Goal: Transaction & Acquisition: Purchase product/service

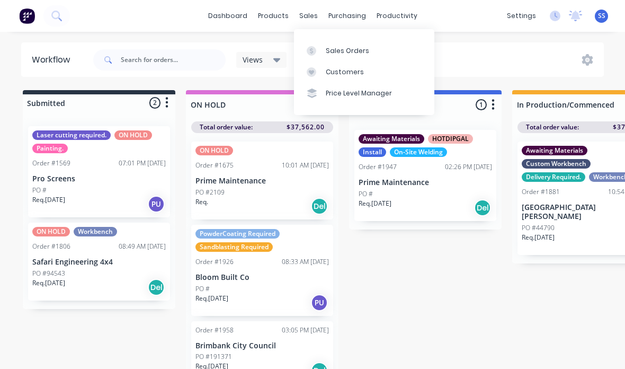
click at [326, 73] on div "Customers" at bounding box center [345, 72] width 38 height 10
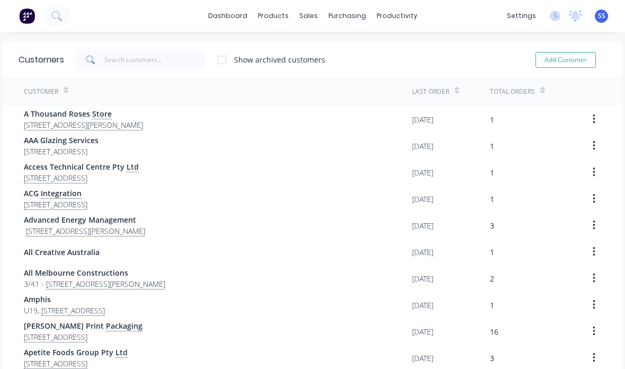
click at [550, 59] on button "Add Customer" at bounding box center [566, 60] width 60 height 16
select select "AU"
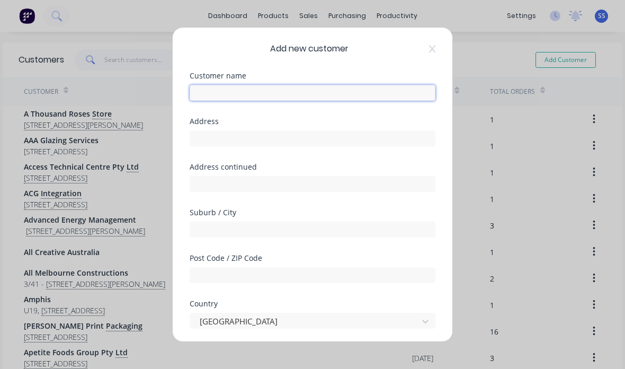
click at [340, 85] on input "text" at bounding box center [313, 93] width 246 height 16
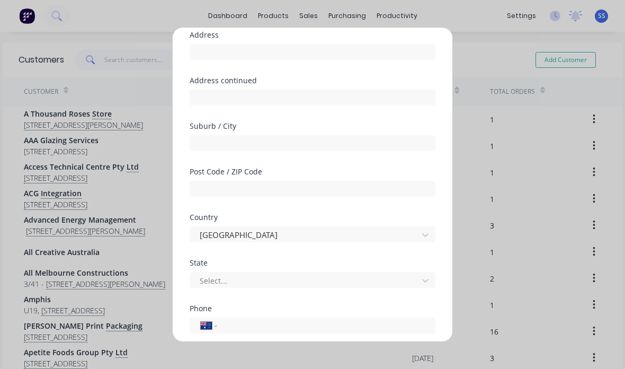
scroll to position [86, 0]
type input "To Build Group Ltd"
click at [393, 44] on input "text" at bounding box center [313, 52] width 246 height 16
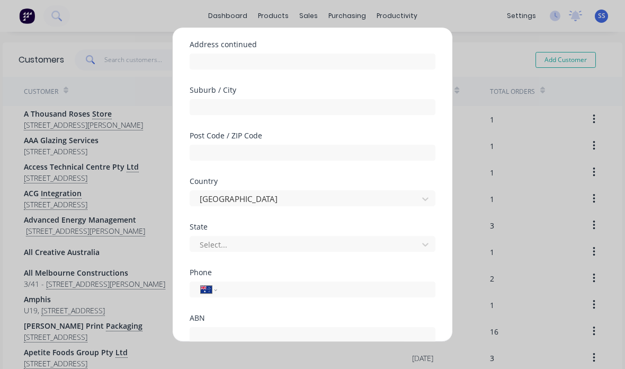
scroll to position [123, 0]
type input "[STREET_ADDRESS]"
click at [396, 99] on input "text" at bounding box center [313, 107] width 246 height 16
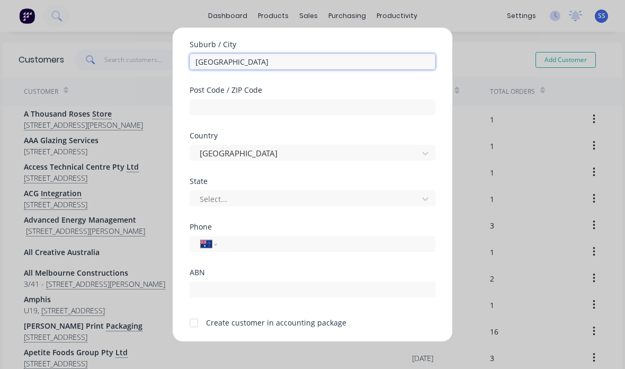
scroll to position [167, 0]
type input "[GEOGRAPHIC_DATA]"
click at [383, 107] on div "Post Code / ZIP Code" at bounding box center [313, 110] width 246 height 46
click at [383, 106] on div "Post Code / ZIP Code" at bounding box center [313, 110] width 246 height 46
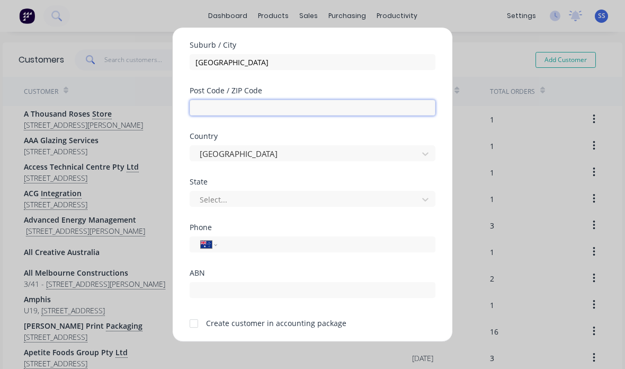
click at [382, 100] on input "text" at bounding box center [313, 108] width 246 height 16
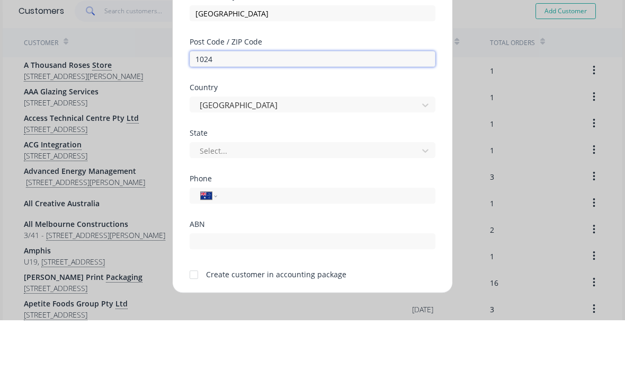
type input "1024"
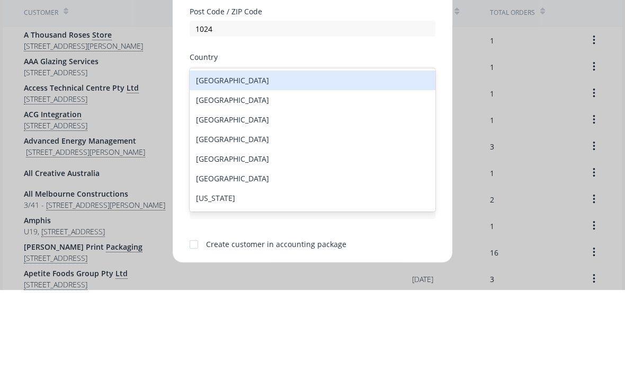
type input "new"
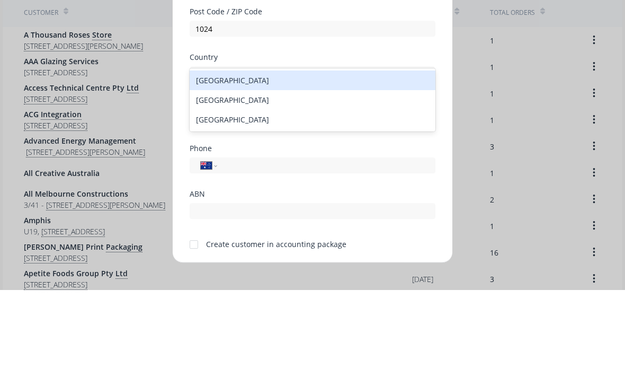
click at [378, 169] on div "[GEOGRAPHIC_DATA]" at bounding box center [313, 179] width 246 height 20
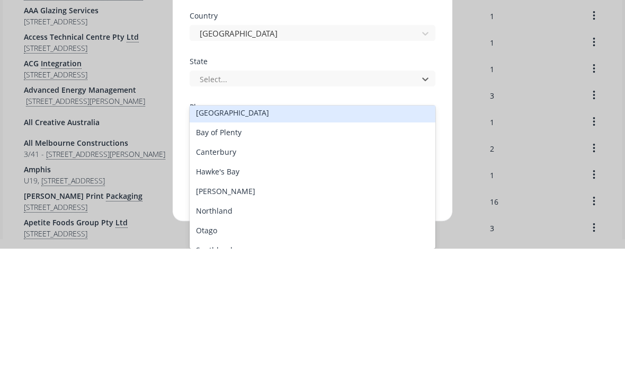
scroll to position [34, 0]
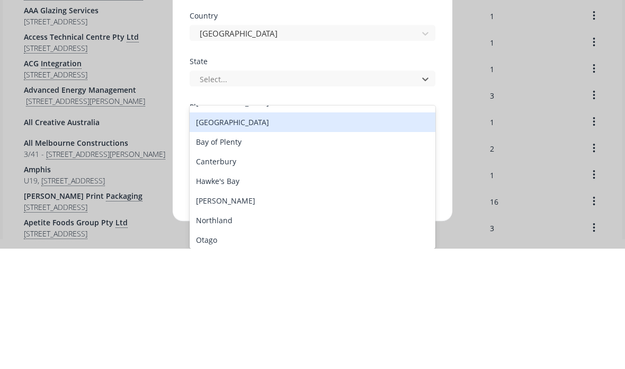
click at [361, 233] on div "[GEOGRAPHIC_DATA]" at bounding box center [313, 243] width 246 height 20
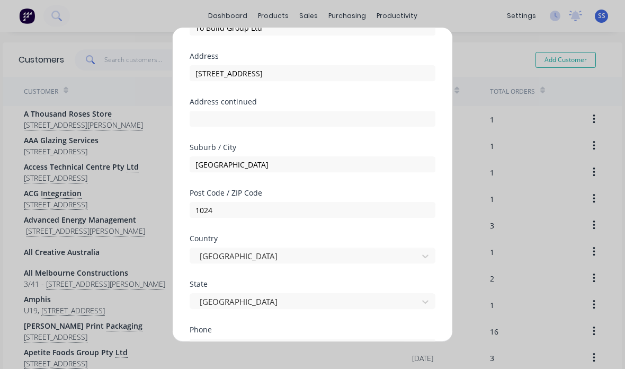
scroll to position [65, 0]
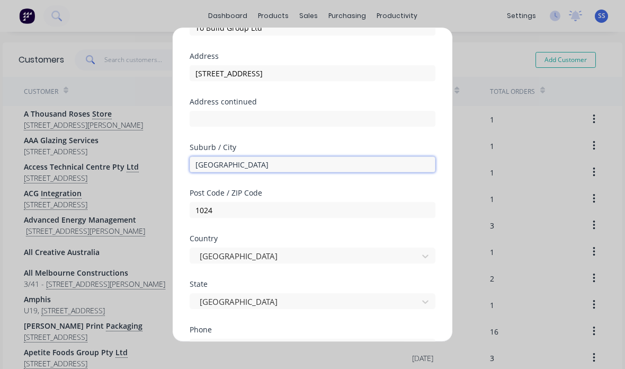
click at [360, 156] on input "[GEOGRAPHIC_DATA]" at bounding box center [313, 164] width 246 height 16
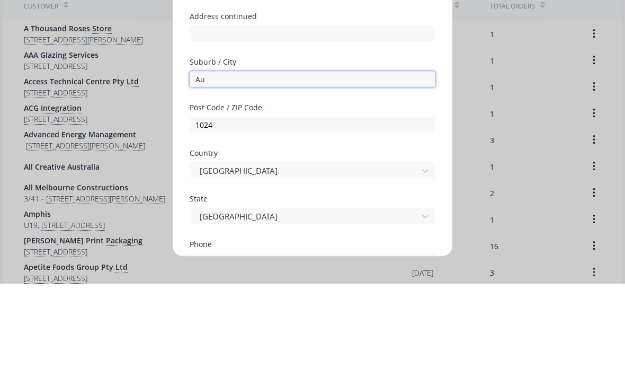
type input "A"
type input "M"
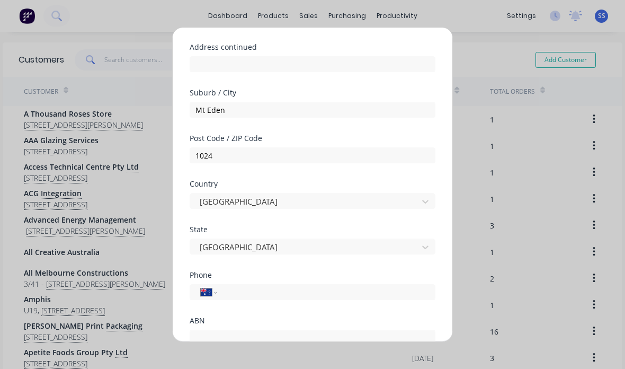
scroll to position [142, 0]
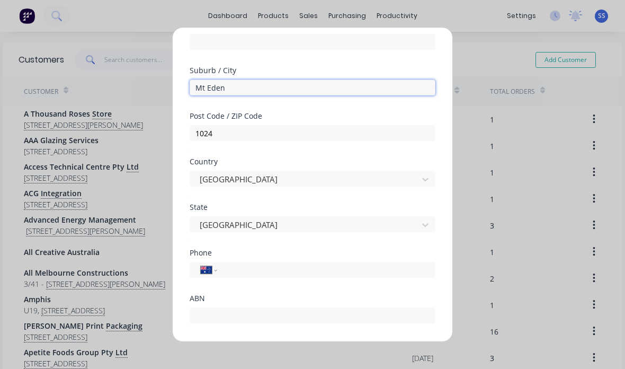
type input "Mt Eden"
click at [195, 338] on div at bounding box center [193, 348] width 21 height 21
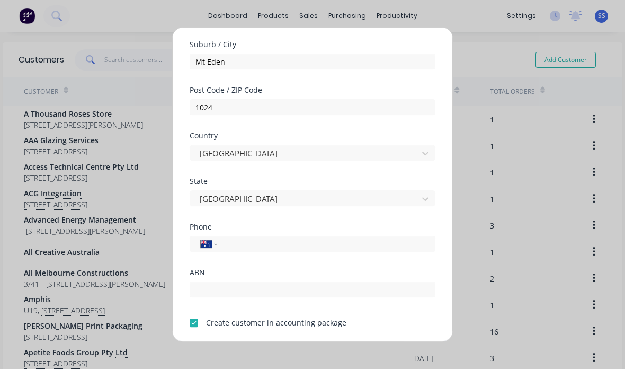
scroll to position [167, 0]
click at [296, 345] on button "Save" at bounding box center [279, 353] width 58 height 17
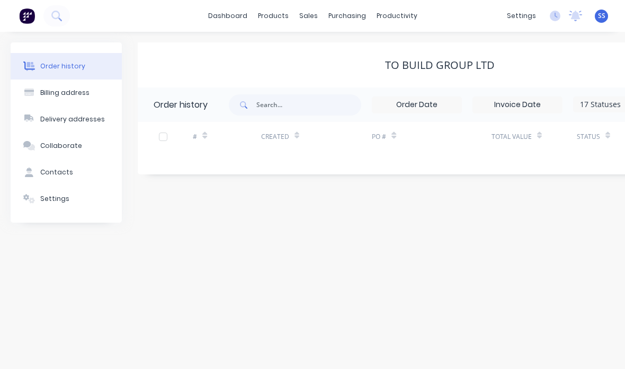
click at [43, 167] on div "Contacts" at bounding box center [56, 172] width 33 height 10
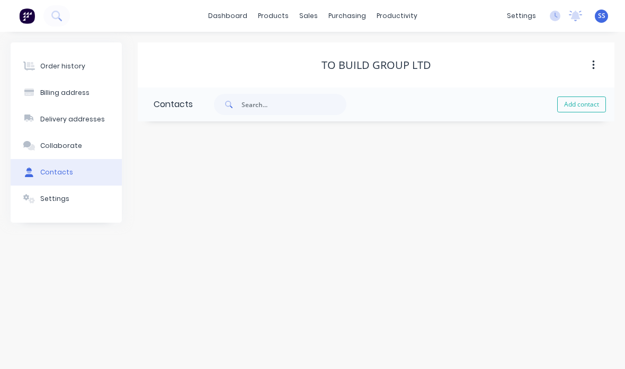
click at [586, 96] on button "Add contact" at bounding box center [581, 104] width 49 height 16
select select "AU"
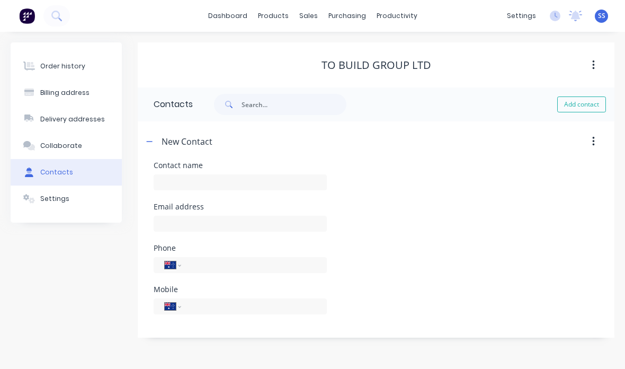
click at [280, 162] on div "Contact name" at bounding box center [240, 182] width 173 height 41
click at [302, 174] on input "text" at bounding box center [240, 182] width 173 height 16
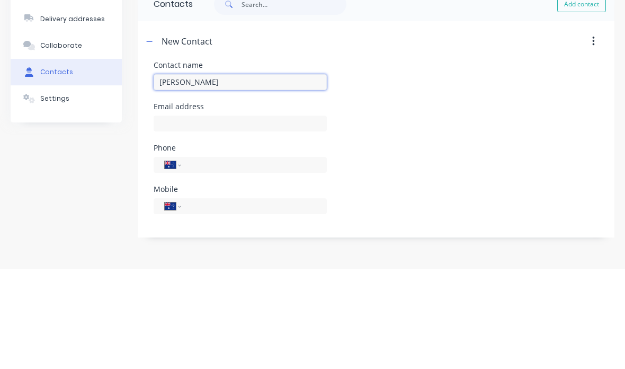
type input "[PERSON_NAME]"
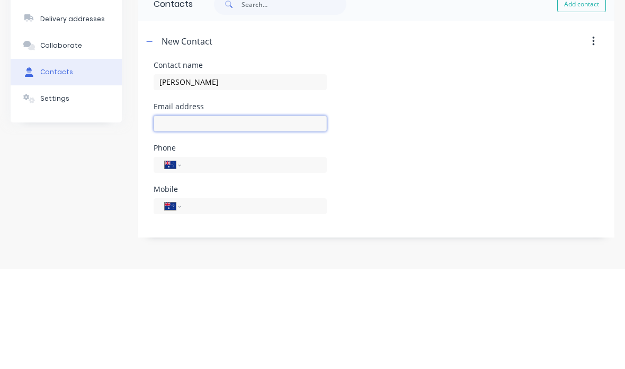
click at [283, 216] on input "text" at bounding box center [240, 224] width 173 height 16
click at [268, 216] on input "text" at bounding box center [240, 224] width 173 height 16
select select "AU"
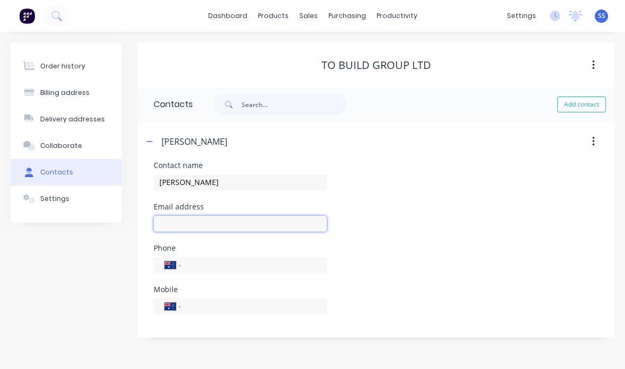
click at [234, 216] on input "text" at bounding box center [240, 224] width 173 height 16
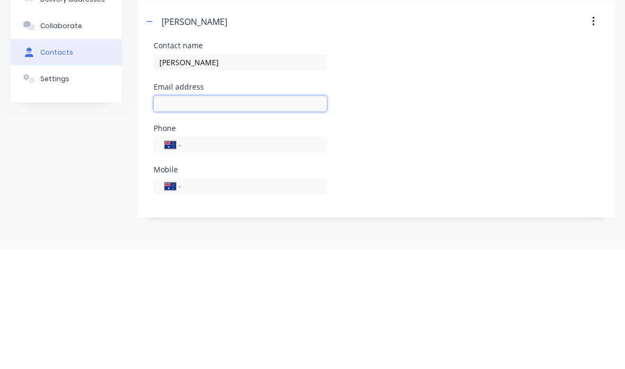
click at [232, 216] on input "text" at bounding box center [240, 224] width 173 height 16
paste input "[PERSON_NAME][EMAIL_ADDRESS][DOMAIN_NAME]"
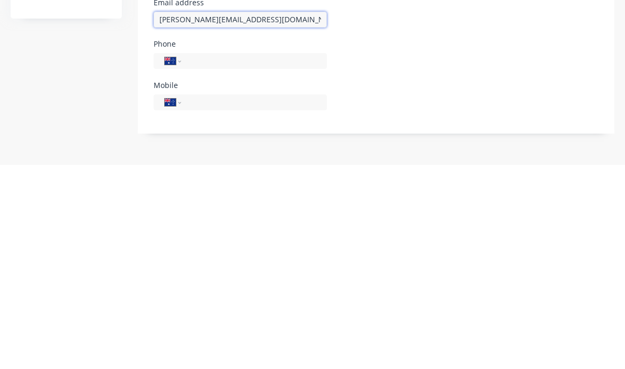
type input "[PERSON_NAME][EMAIL_ADDRESS][DOMAIN_NAME]"
click at [177, 299] on select "International [GEOGRAPHIC_DATA] [GEOGRAPHIC_DATA] [GEOGRAPHIC_DATA] [GEOGRAPHIC…" at bounding box center [173, 306] width 16 height 15
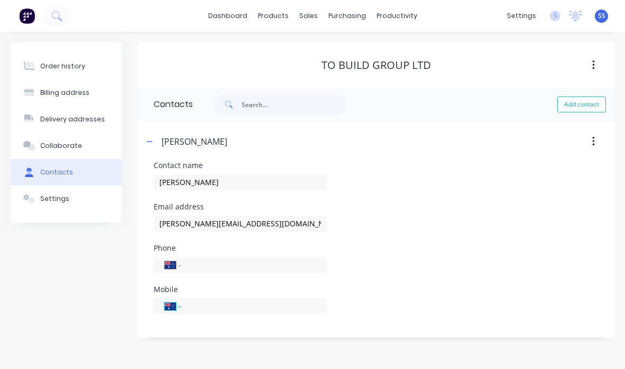
select select "NZ"
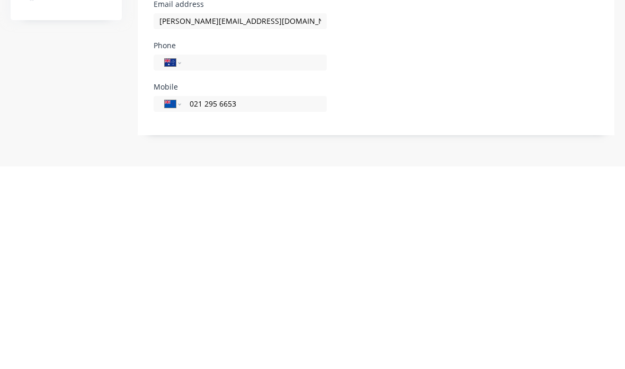
type input "021 295 6653"
click at [433, 108] on div "Order history Billing address Delivery addresses Collaborate Contacts Settings …" at bounding box center [312, 200] width 625 height 337
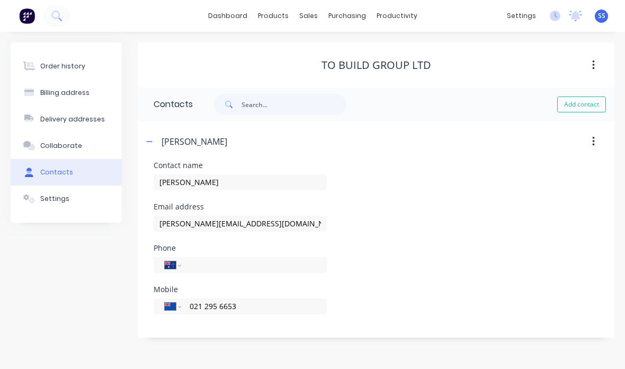
click at [42, 68] on div "Order history" at bounding box center [62, 66] width 45 height 10
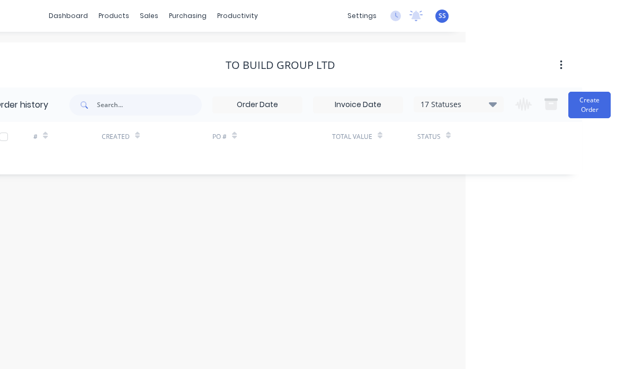
scroll to position [0, 161]
click at [586, 106] on button "Create Order" at bounding box center [588, 105] width 42 height 26
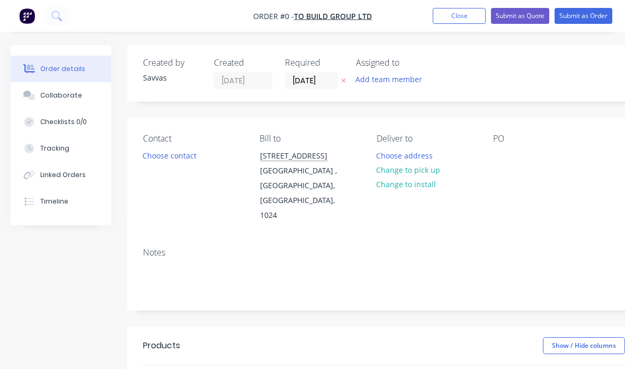
click at [189, 161] on button "Choose contact" at bounding box center [169, 155] width 65 height 14
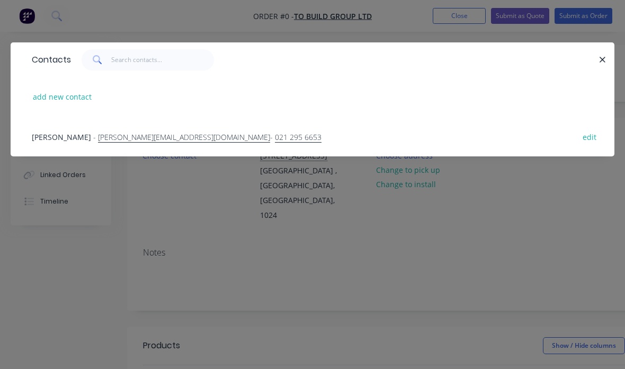
click at [360, 145] on div "[PERSON_NAME] - [PERSON_NAME][EMAIL_ADDRESS][DOMAIN_NAME] - 021 295 6653 edit" at bounding box center [312, 137] width 572 height 40
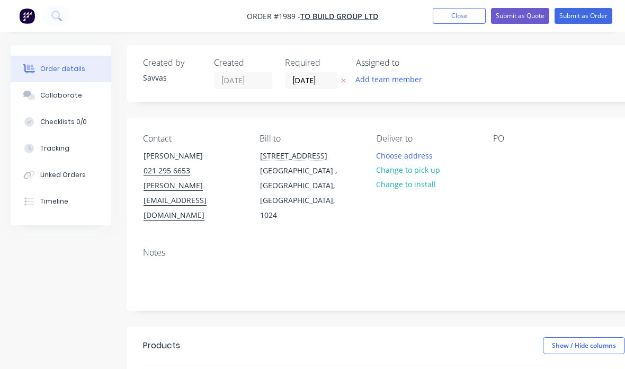
click at [425, 152] on button "Choose address" at bounding box center [405, 155] width 68 height 14
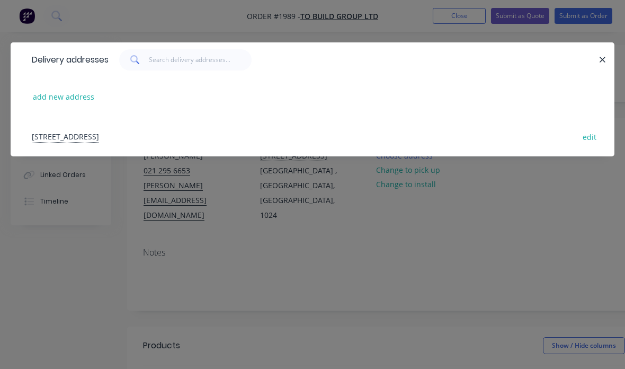
click at [38, 96] on button "add new address" at bounding box center [64, 97] width 73 height 14
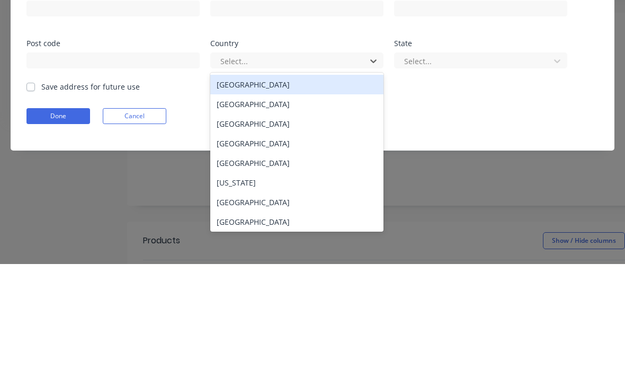
click at [355, 180] on div "[GEOGRAPHIC_DATA]" at bounding box center [296, 190] width 173 height 20
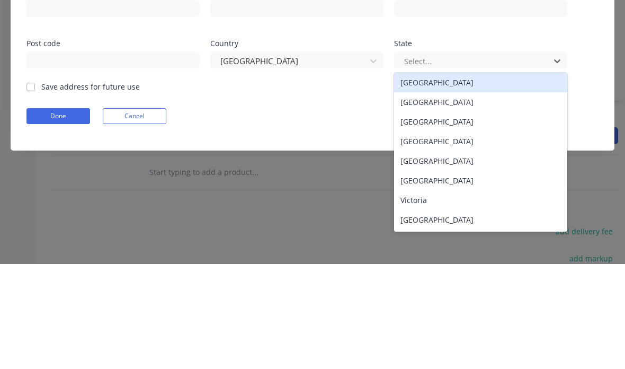
scroll to position [210, 92]
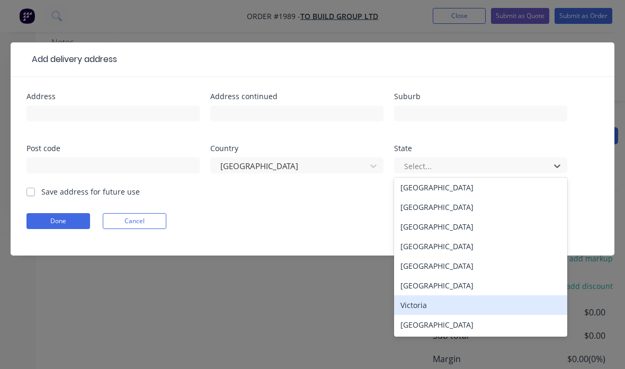
click at [455, 306] on div "Victoria" at bounding box center [480, 305] width 173 height 20
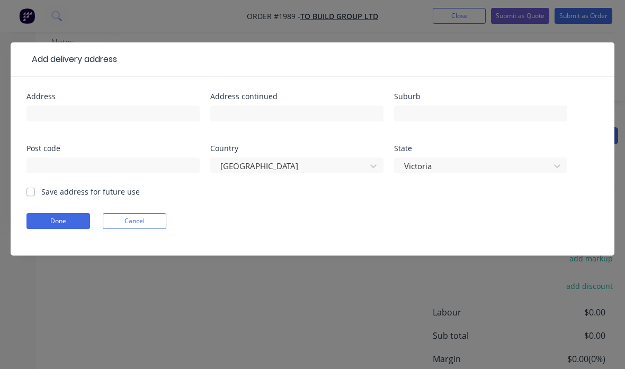
click at [41, 189] on label "Save address for future use" at bounding box center [90, 191] width 99 height 11
click at [28, 189] on input "Save address for future use" at bounding box center [30, 191] width 8 height 10
checkbox input "true"
click at [468, 106] on input "text" at bounding box center [480, 113] width 173 height 16
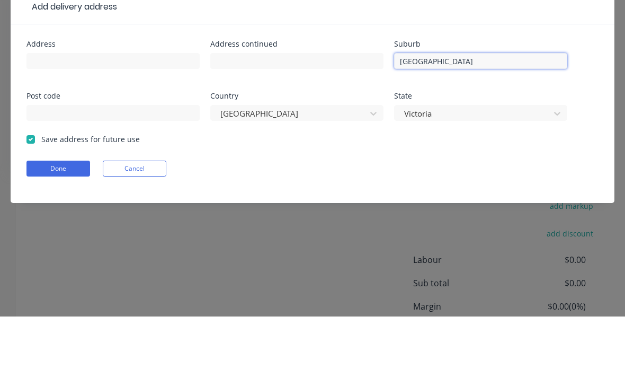
type input "[GEOGRAPHIC_DATA]"
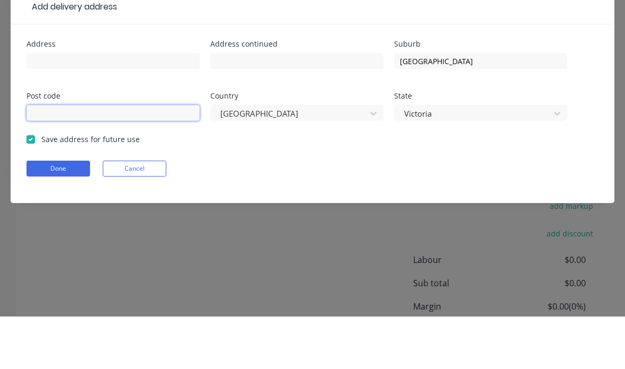
click at [66, 157] on input "text" at bounding box center [112, 165] width 173 height 16
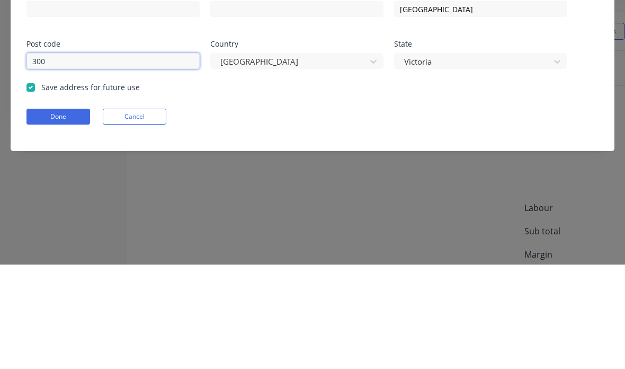
type input "3000"
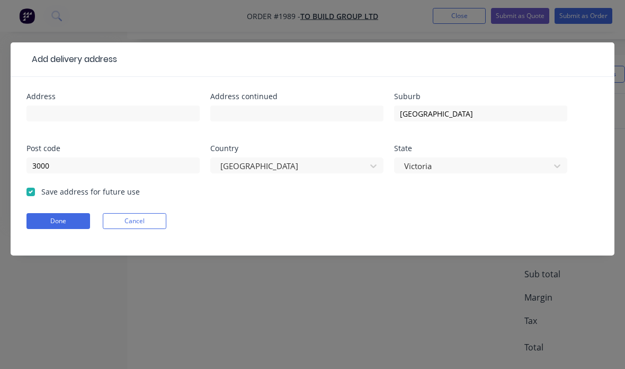
click at [40, 218] on button "Done" at bounding box center [58, 221] width 64 height 16
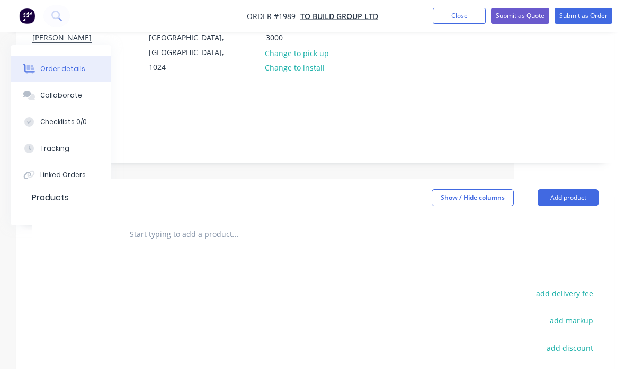
scroll to position [166, 111]
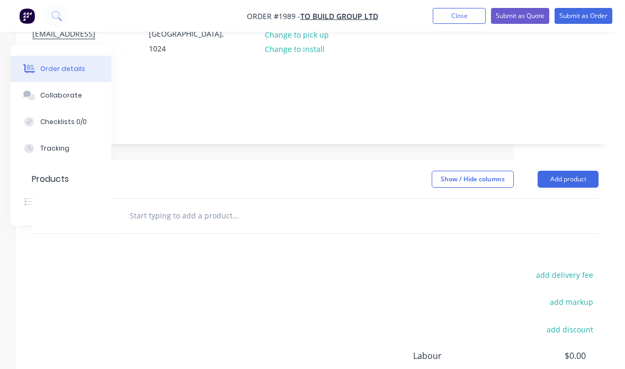
click at [568, 171] on button "Add product" at bounding box center [568, 179] width 61 height 17
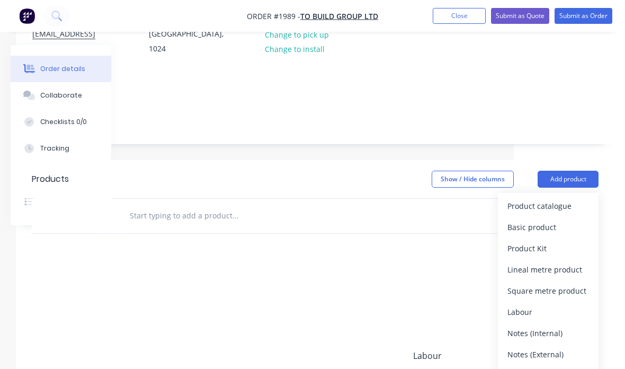
click at [547, 219] on div "Basic product" at bounding box center [548, 226] width 82 height 15
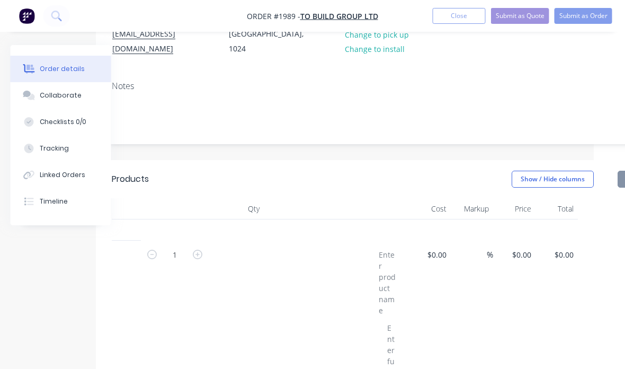
scroll to position [166, 31]
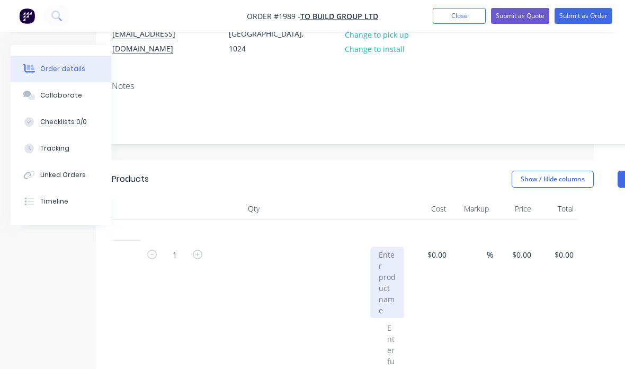
click at [386, 247] on div at bounding box center [387, 282] width 34 height 71
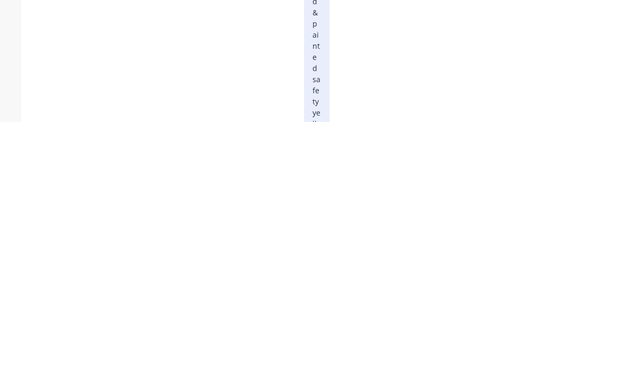
scroll to position [680, 106]
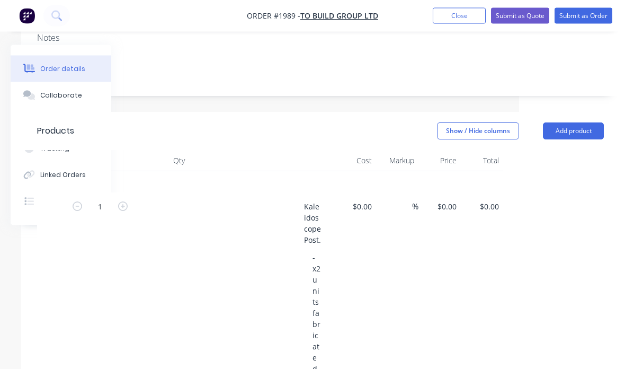
click at [449, 199] on div "$0.00 $0.00" at bounding box center [449, 206] width 24 height 15
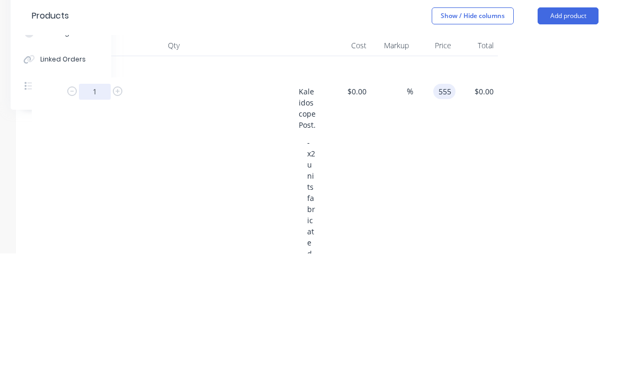
click at [96, 199] on input "1" at bounding box center [95, 207] width 32 height 16
type input "$555.00"
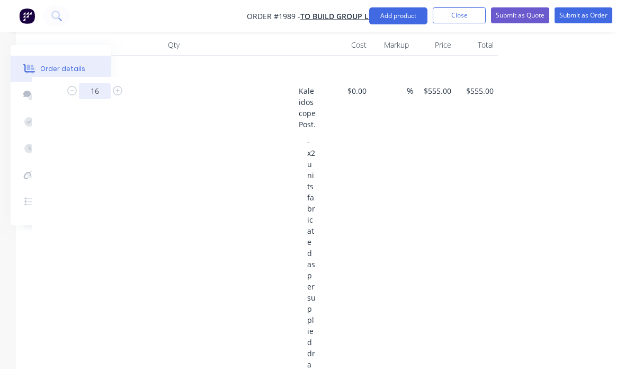
type input "16"
click at [407, 11] on button "Add product" at bounding box center [398, 15] width 58 height 17
type input "$8,880.00"
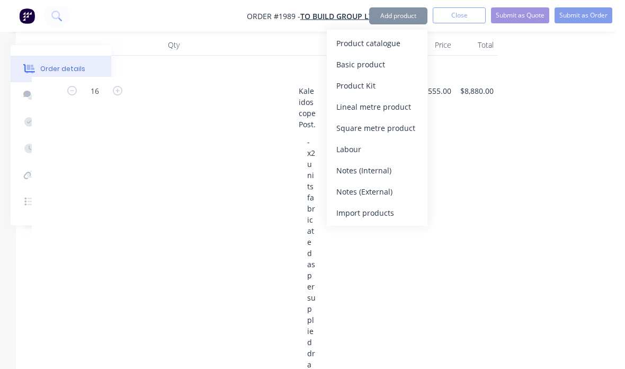
click at [409, 64] on div "Basic product" at bounding box center [377, 64] width 82 height 15
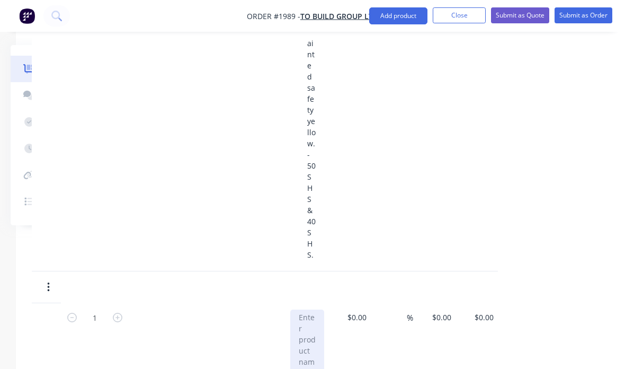
click at [309, 313] on div at bounding box center [307, 344] width 34 height 71
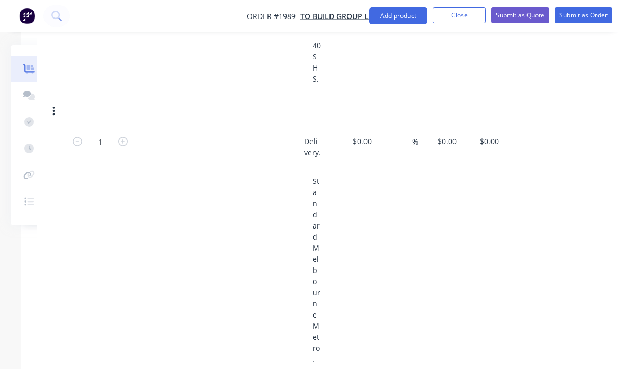
click at [450, 133] on input "$0.00" at bounding box center [449, 140] width 24 height 15
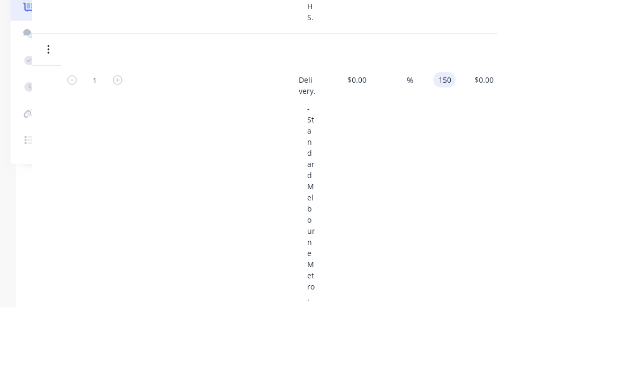
click at [529, 127] on div "1 Delivery. - Standard Melbourne Metro. - Address TBA. $0.00 $0.00 % 150 150 $0…" at bounding box center [315, 317] width 567 height 381
type input "$150.00"
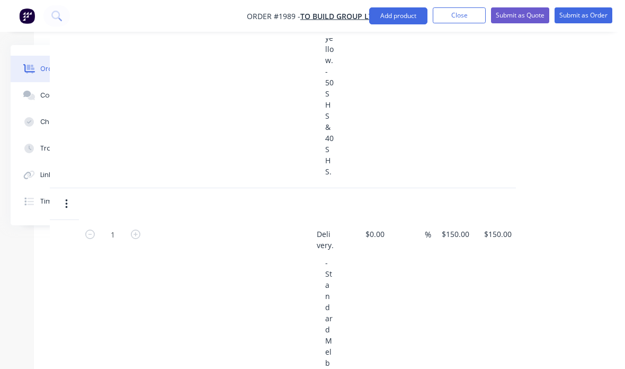
scroll to position [913, 93]
click at [530, 14] on button "Submit as Quote" at bounding box center [520, 15] width 58 height 16
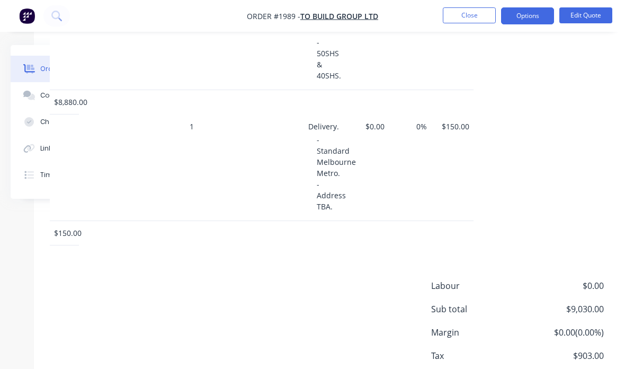
scroll to position [547, 93]
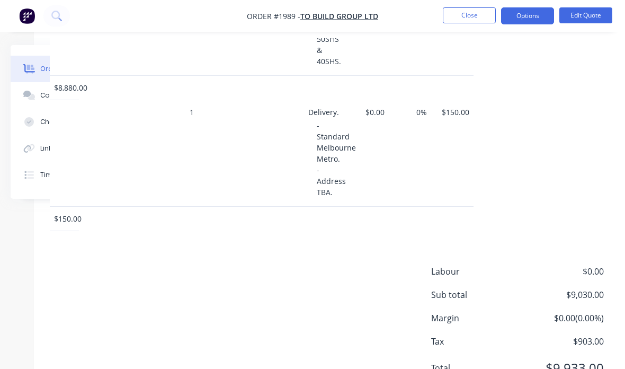
click at [471, 13] on button "Close" at bounding box center [469, 15] width 53 height 16
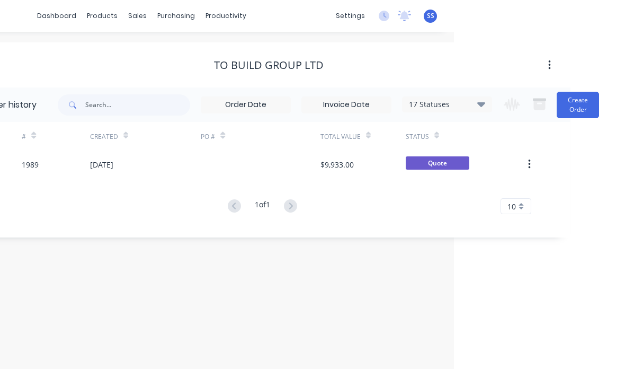
scroll to position [0, 161]
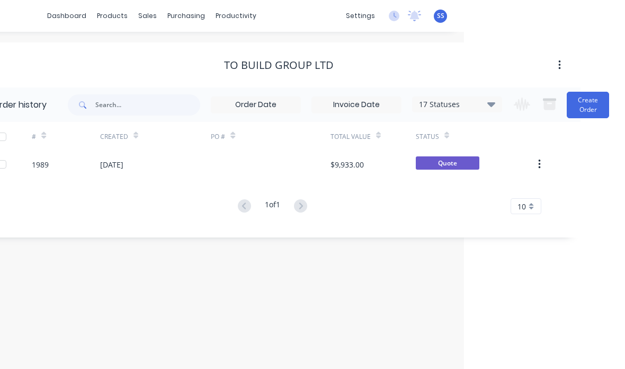
click at [590, 103] on button "Create Order" at bounding box center [588, 105] width 42 height 26
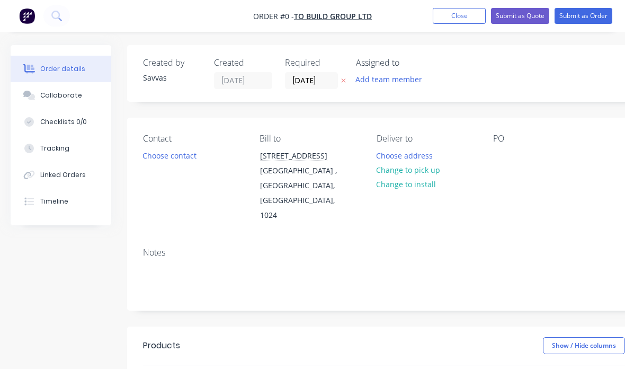
click at [184, 155] on button "Choose contact" at bounding box center [169, 155] width 65 height 14
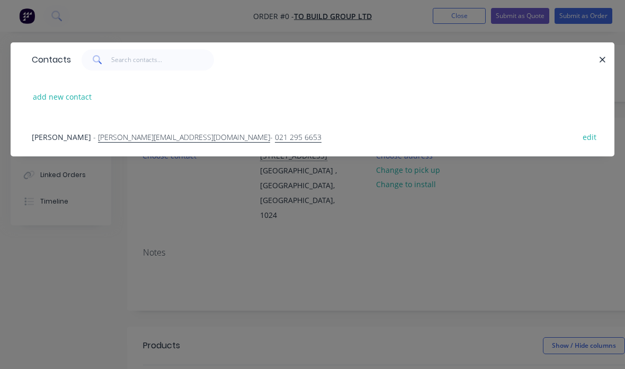
click at [314, 144] on div "[PERSON_NAME] - [PERSON_NAME][EMAIL_ADDRESS][DOMAIN_NAME] - 021 295 6653 edit" at bounding box center [312, 137] width 572 height 40
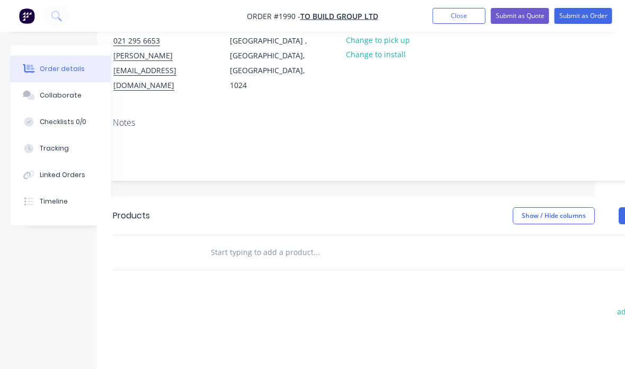
scroll to position [130, 111]
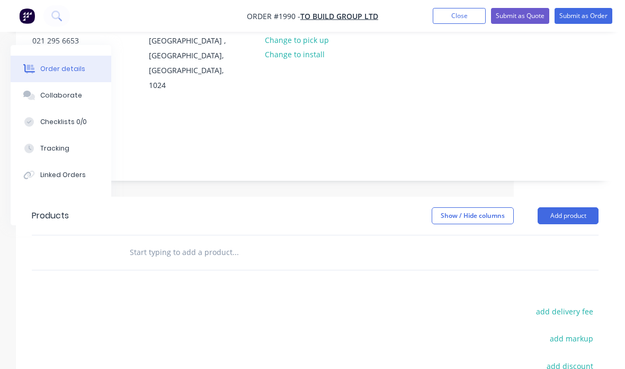
click at [581, 207] on button "Add product" at bounding box center [568, 215] width 61 height 17
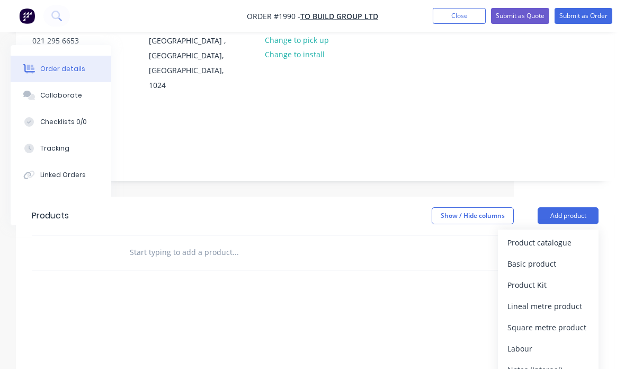
click at [567, 256] on div "Basic product" at bounding box center [548, 263] width 82 height 15
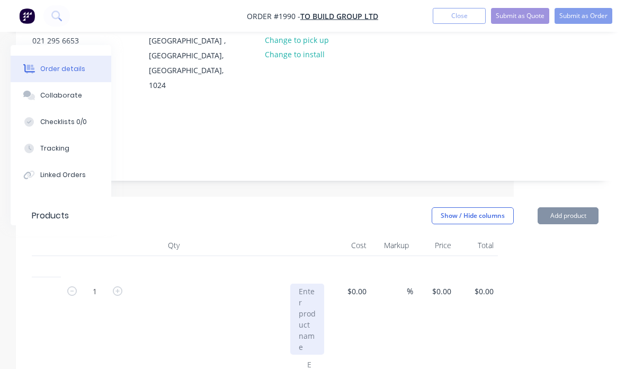
click at [306, 283] on div at bounding box center [307, 318] width 34 height 71
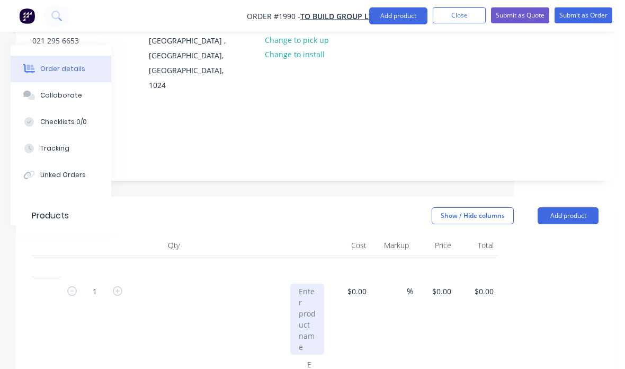
scroll to position [130, 106]
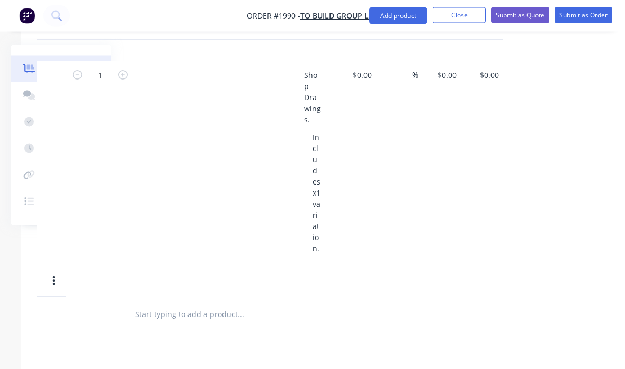
scroll to position [318, 106]
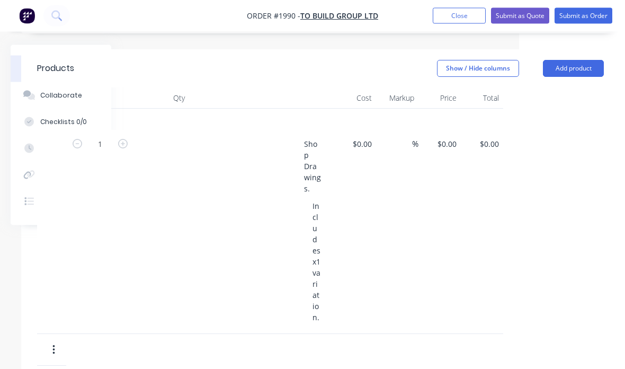
click at [453, 137] on input "$0.00" at bounding box center [449, 144] width 24 height 15
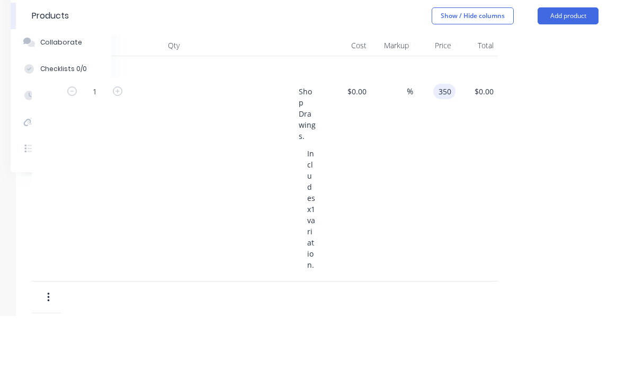
scroll to position [330, 111]
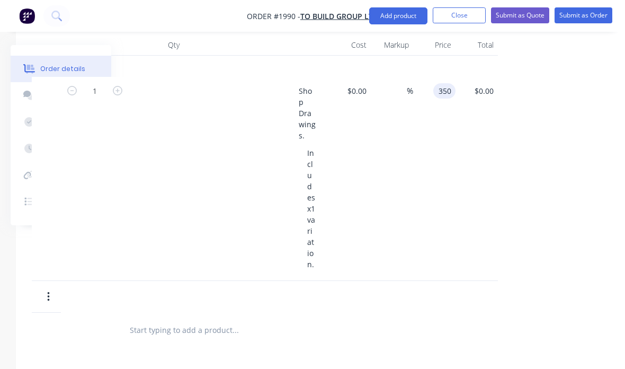
click at [505, 221] on div "1 Shop Drawings. Includes x1 variation. $0.00 $0.00 % 350 350 $0.00 $0.00" at bounding box center [315, 195] width 567 height 236
type input "$350.00"
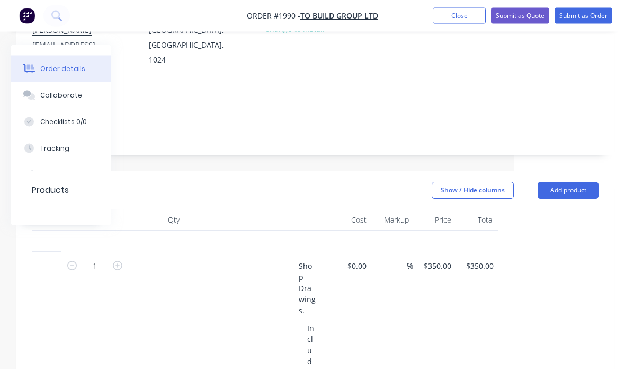
scroll to position [156, 111]
click at [528, 19] on button "Submit as Quote" at bounding box center [520, 16] width 58 height 16
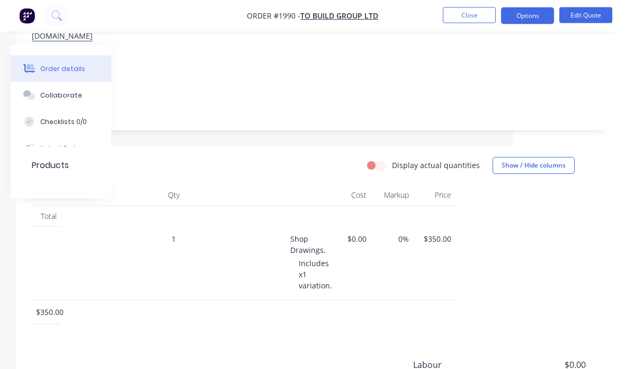
scroll to position [177, 111]
click at [596, 12] on button "Edit Quote" at bounding box center [585, 15] width 53 height 16
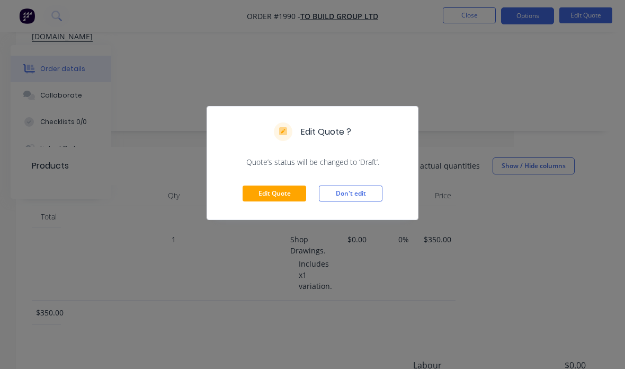
click at [292, 193] on button "Edit Quote" at bounding box center [275, 193] width 64 height 16
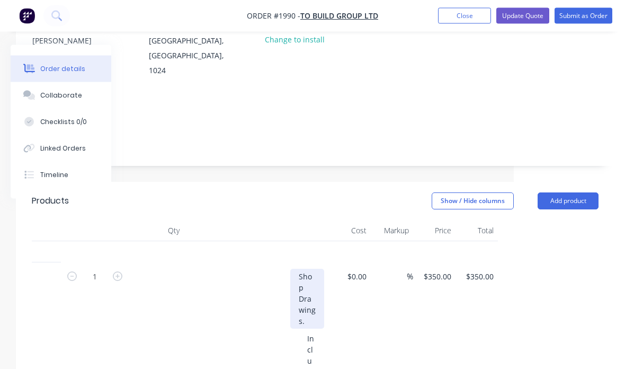
click at [315, 290] on div "Shop Drawings." at bounding box center [307, 299] width 34 height 60
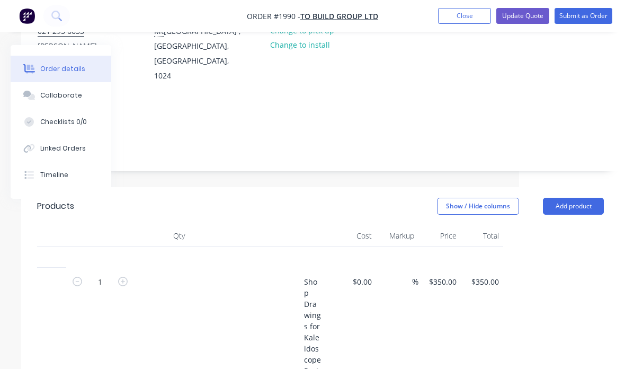
scroll to position [140, 106]
click at [531, 22] on button "Update Quote" at bounding box center [522, 16] width 53 height 16
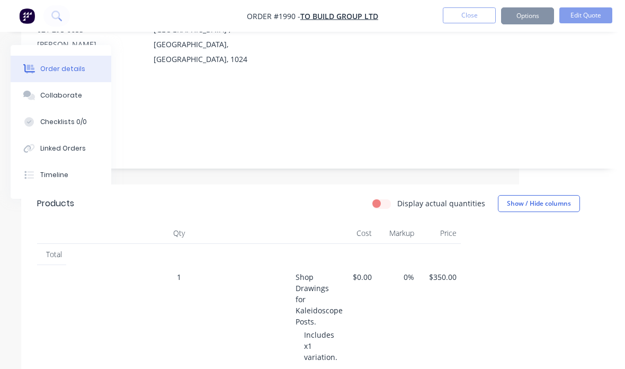
scroll to position [42, 106]
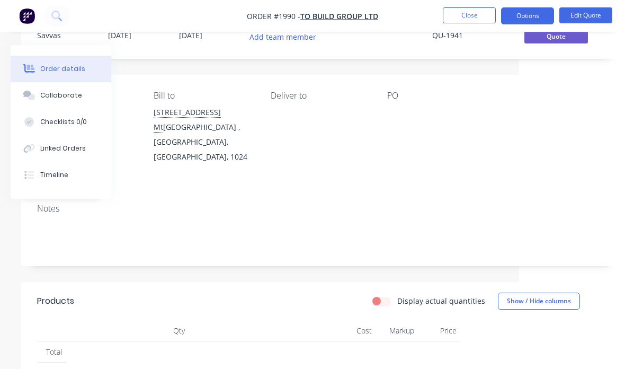
click at [538, 14] on button "Options" at bounding box center [527, 15] width 53 height 17
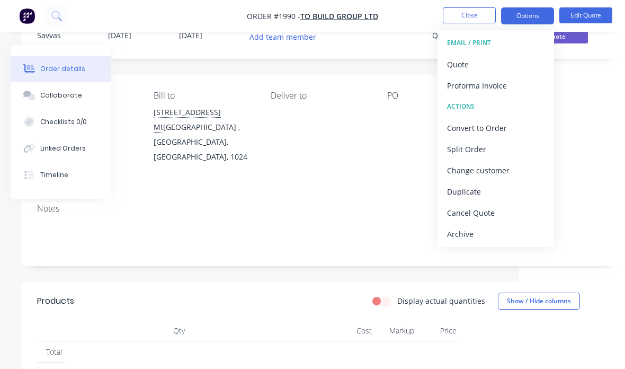
click at [527, 60] on div "Quote" at bounding box center [495, 64] width 97 height 15
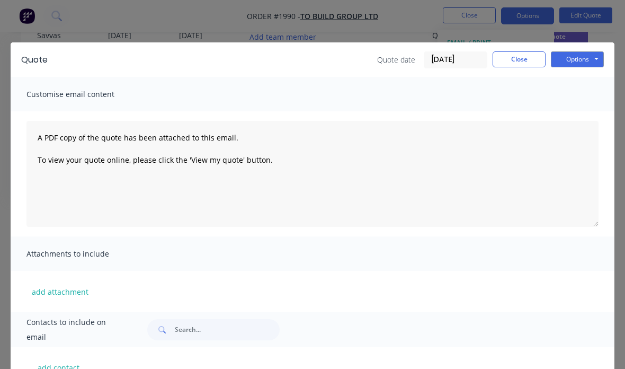
click at [591, 57] on button "Options" at bounding box center [577, 59] width 53 height 16
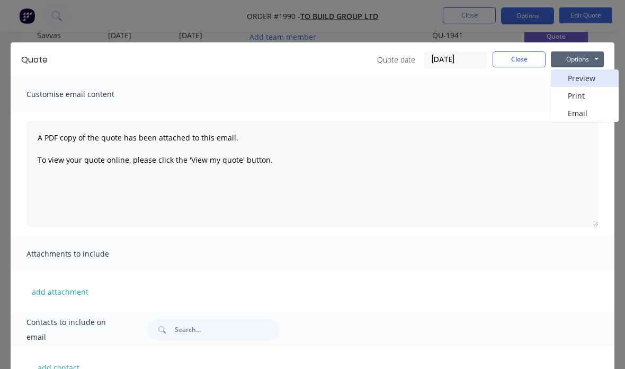
click at [595, 81] on button "Preview" at bounding box center [585, 77] width 68 height 17
click at [531, 62] on button "Close" at bounding box center [519, 59] width 53 height 16
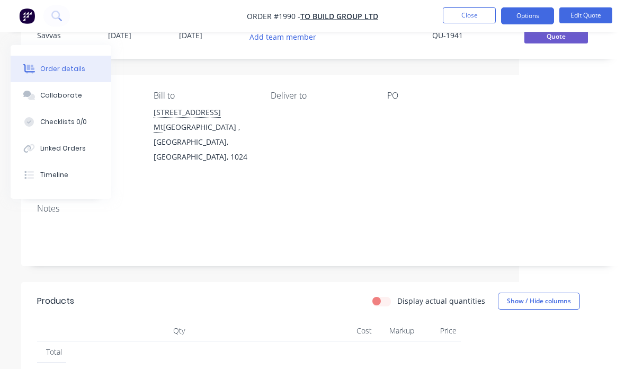
click at [474, 11] on button "Close" at bounding box center [469, 15] width 53 height 16
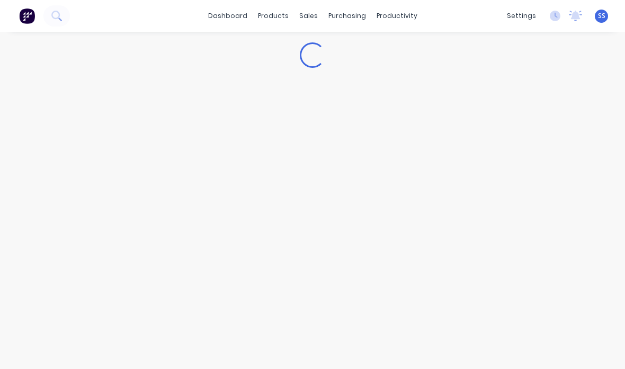
scroll to position [42, 0]
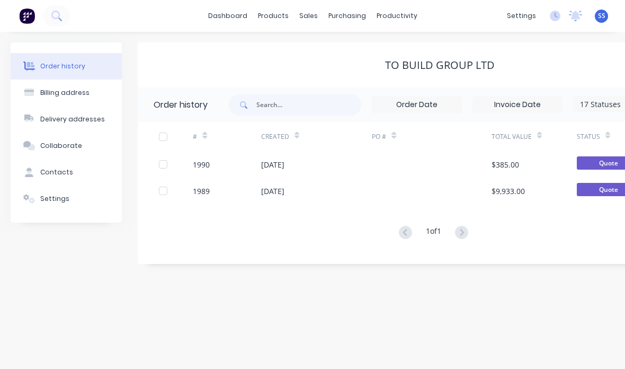
click at [439, 177] on div at bounding box center [431, 190] width 119 height 26
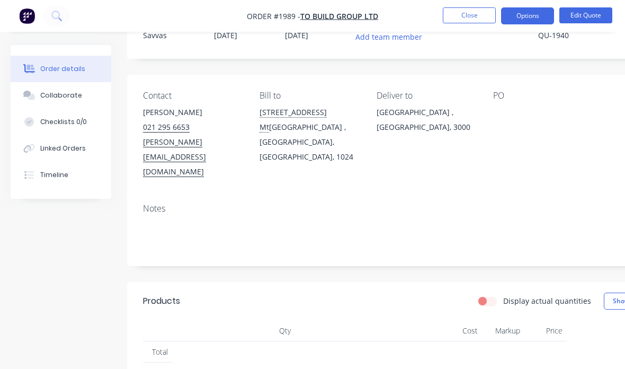
click at [532, 17] on button "Options" at bounding box center [527, 15] width 53 height 17
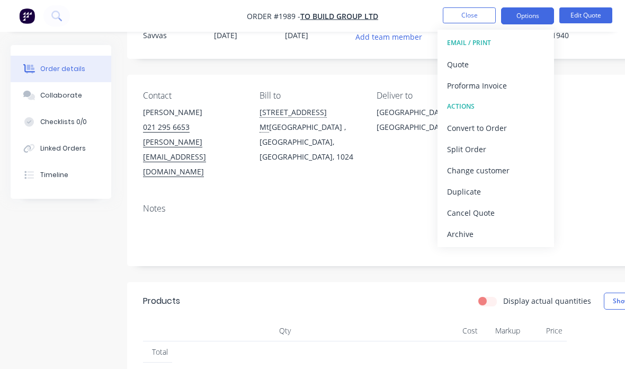
click at [517, 61] on div "Quote" at bounding box center [495, 64] width 97 height 15
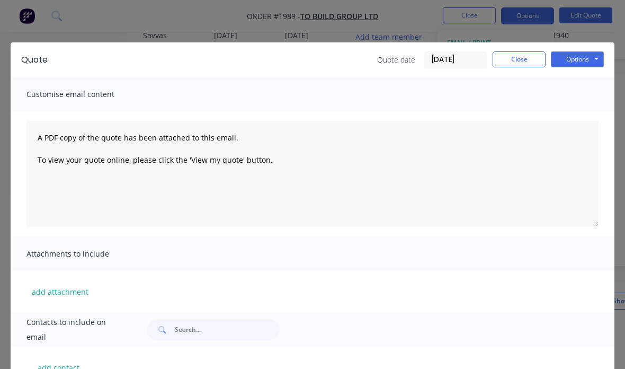
click at [591, 57] on button "Options" at bounding box center [577, 59] width 53 height 16
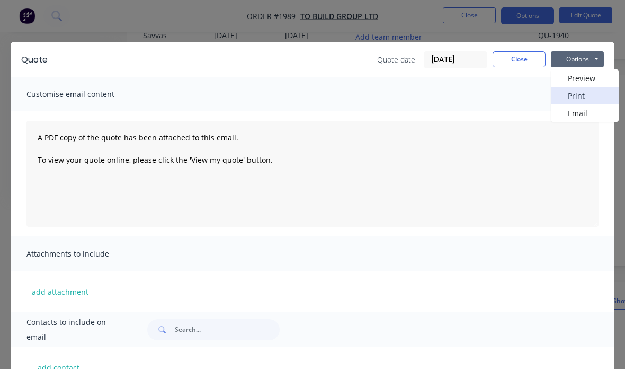
click at [601, 95] on button "Print" at bounding box center [585, 95] width 68 height 17
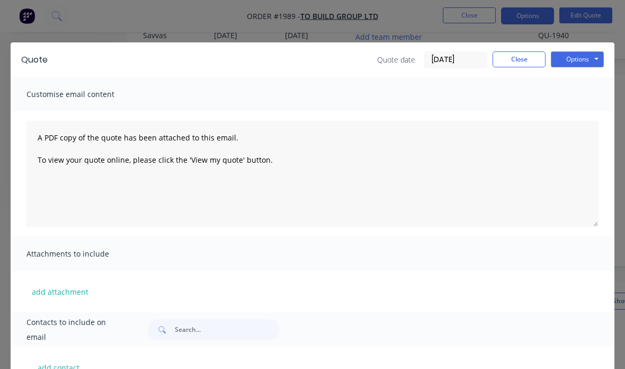
click at [527, 63] on button "Close" at bounding box center [519, 59] width 53 height 16
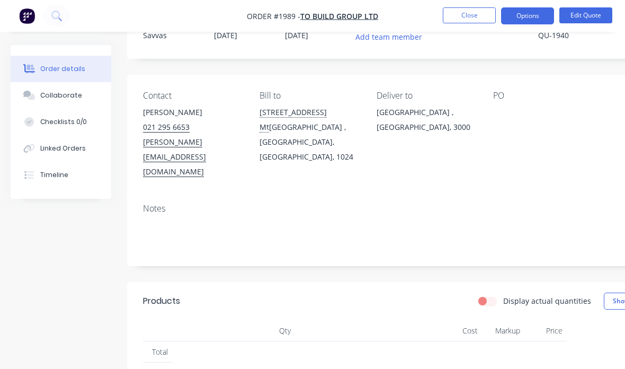
click at [476, 19] on button "Close" at bounding box center [469, 15] width 53 height 16
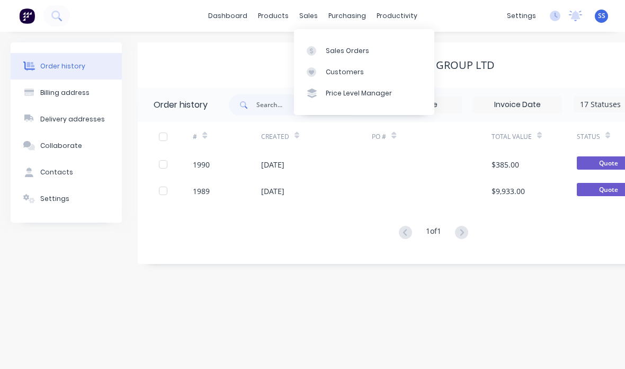
click at [377, 52] on link "Sales Orders" at bounding box center [364, 50] width 140 height 21
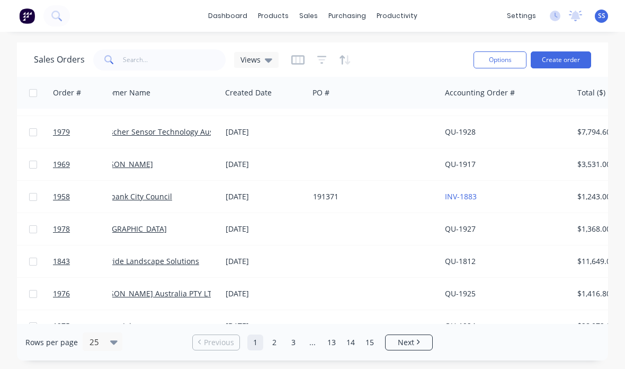
scroll to position [414, 24]
click at [381, 260] on div at bounding box center [374, 261] width 132 height 32
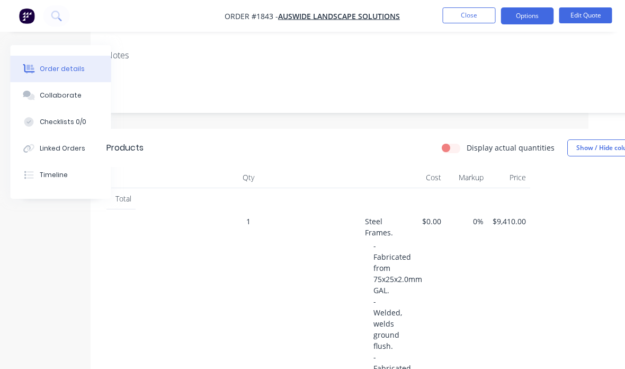
scroll to position [181, 111]
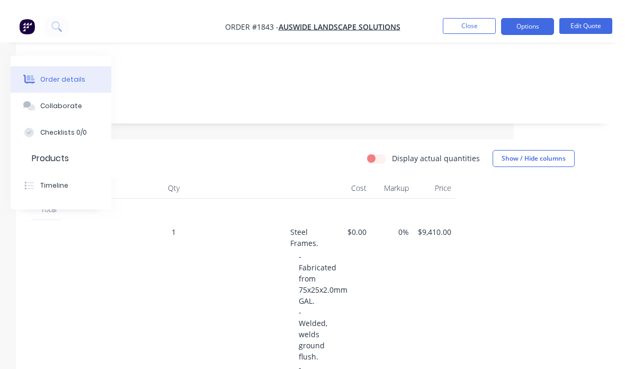
click at [587, 19] on button "Edit Quote" at bounding box center [585, 15] width 53 height 16
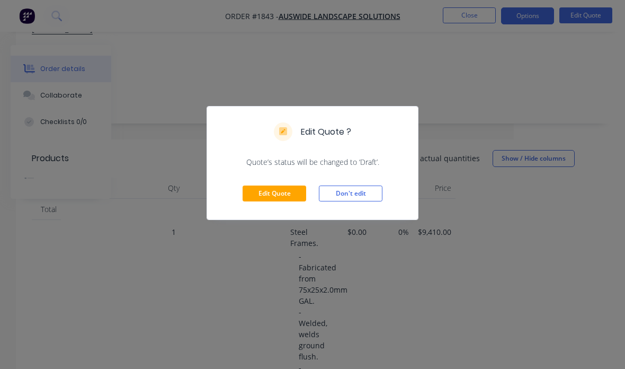
click at [297, 188] on button "Edit Quote" at bounding box center [275, 193] width 64 height 16
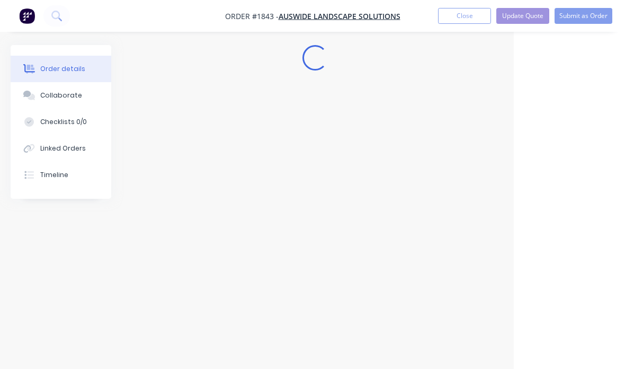
scroll to position [42, 111]
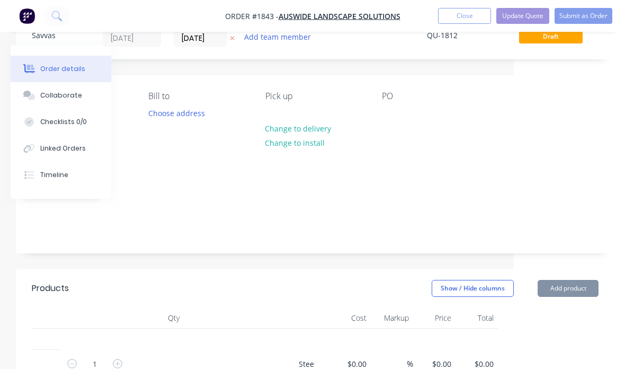
type input "$9,410.00"
type input "$590.00"
type input "$1,180.00"
click at [417, 118] on div "PO" at bounding box center [432, 128] width 100 height 75
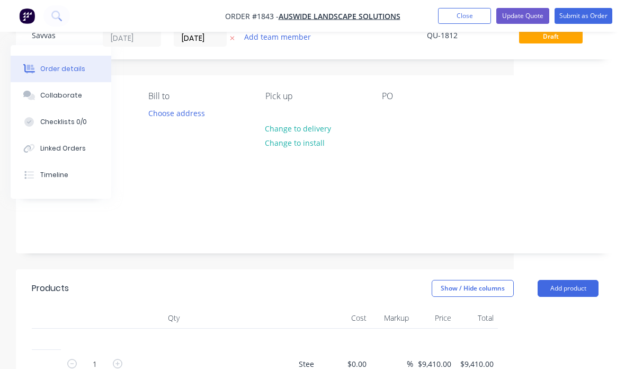
click at [416, 106] on div "PO" at bounding box center [432, 128] width 100 height 75
click at [420, 140] on div "PO" at bounding box center [432, 128] width 100 height 75
click at [419, 139] on div "PO" at bounding box center [432, 128] width 100 height 75
click at [431, 105] on div "PO" at bounding box center [432, 128] width 100 height 75
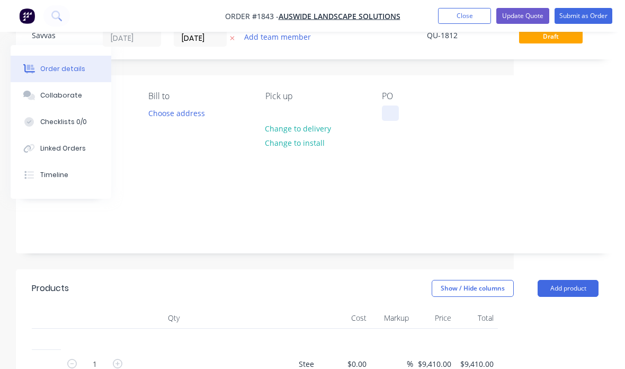
click at [395, 105] on div at bounding box center [390, 112] width 17 height 15
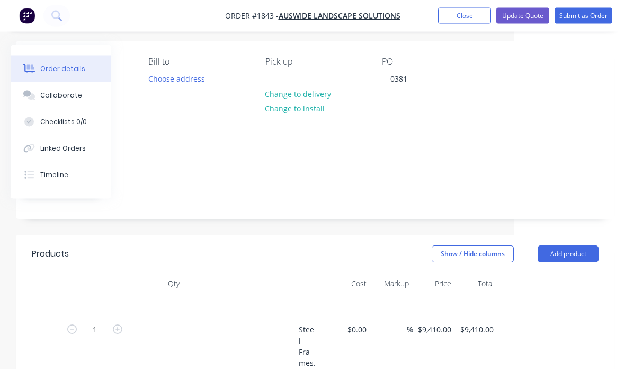
scroll to position [36, 111]
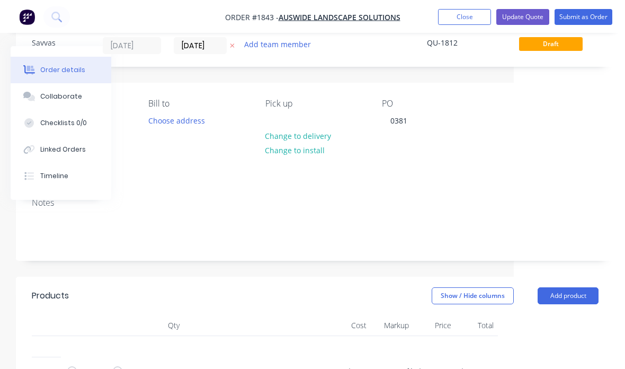
click at [599, 14] on button "Submit as Order" at bounding box center [584, 16] width 58 height 16
